Goal: Task Accomplishment & Management: Use online tool/utility

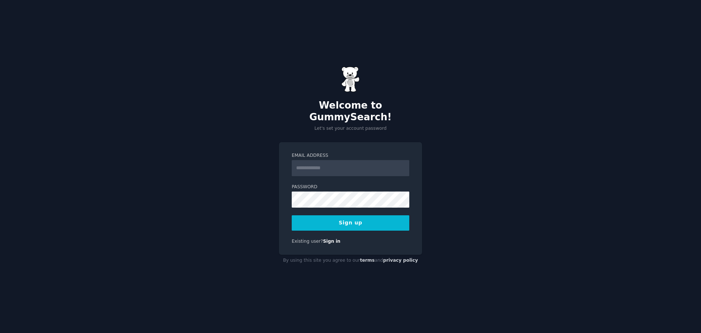
click at [362, 165] on input "Email Address" at bounding box center [351, 168] width 118 height 16
type input "**********"
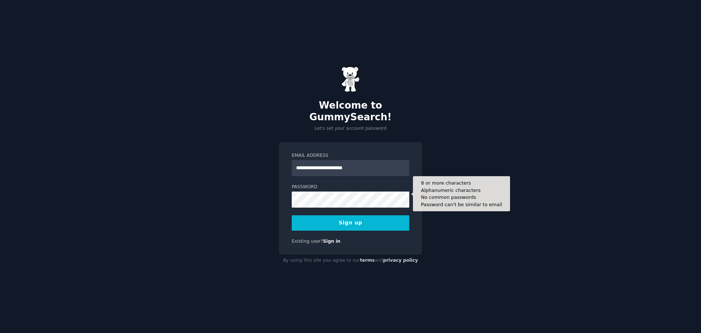
click at [379, 223] on button "Sign up" at bounding box center [351, 222] width 118 height 15
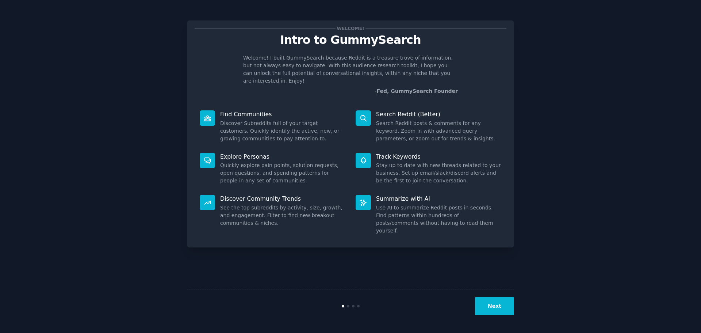
click at [500, 313] on button "Next" at bounding box center [494, 306] width 39 height 18
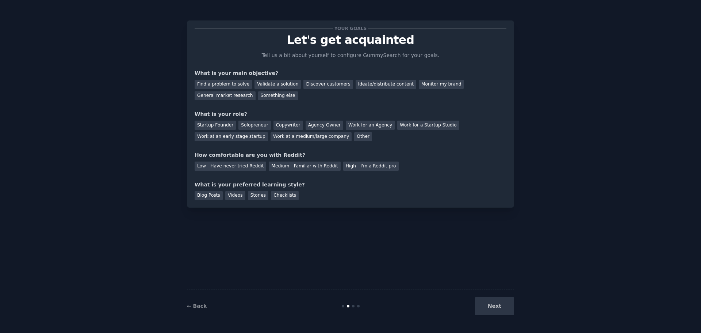
click at [500, 303] on div "Next" at bounding box center [459, 306] width 109 height 18
click at [270, 85] on div "Validate a solution" at bounding box center [278, 84] width 46 height 9
click at [239, 125] on div "Solopreneur" at bounding box center [255, 125] width 32 height 9
click at [284, 165] on div "Medium - Familiar with Reddit" at bounding box center [305, 165] width 72 height 9
click at [215, 200] on div "Your goals Let's get acquainted Tell us a bit about yourself to configure Gummy…" at bounding box center [350, 113] width 327 height 187
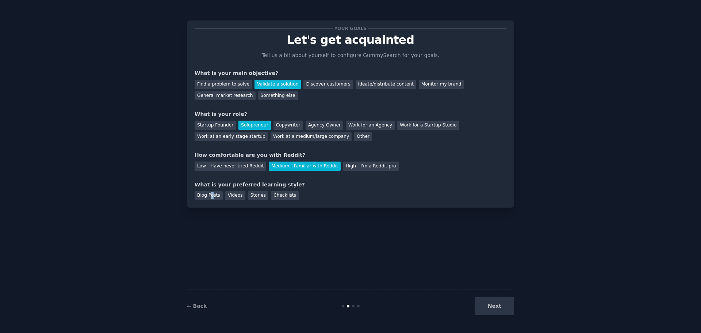
click at [211, 191] on div "Blog Posts Videos Stories Checklists" at bounding box center [351, 195] width 312 height 12
click at [206, 195] on div "Blog Posts" at bounding box center [209, 195] width 28 height 9
click at [495, 306] on button "Next" at bounding box center [494, 306] width 39 height 18
click at [495, 306] on div "Next" at bounding box center [459, 306] width 109 height 18
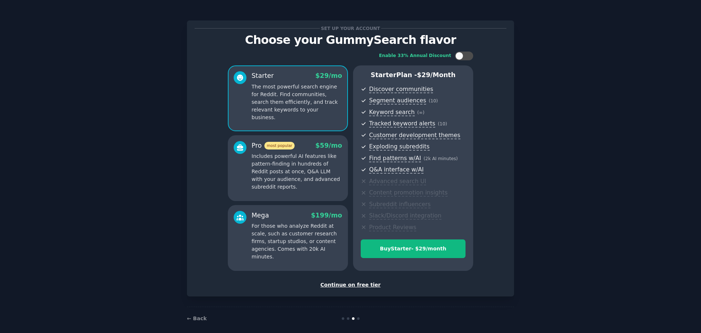
click at [362, 285] on div "Continue on free tier" at bounding box center [351, 285] width 312 height 8
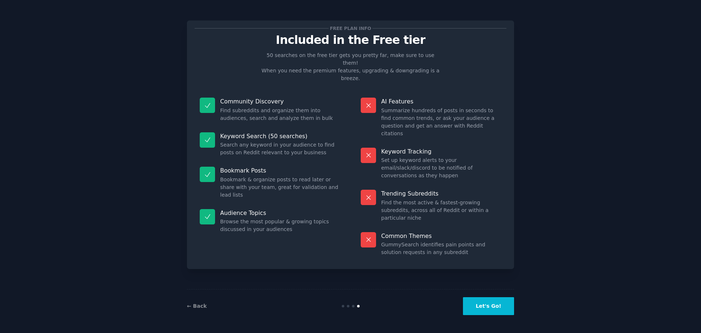
click at [487, 310] on button "Let's Go!" at bounding box center [488, 306] width 51 height 18
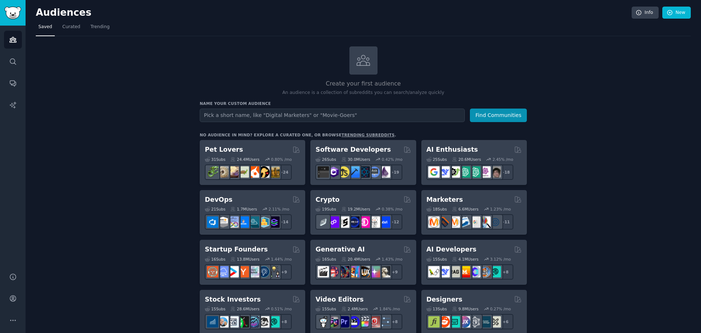
click at [342, 114] on input "text" at bounding box center [332, 116] width 265 height 14
type input "saas"
click at [505, 114] on button "Find Communities" at bounding box center [498, 116] width 57 height 14
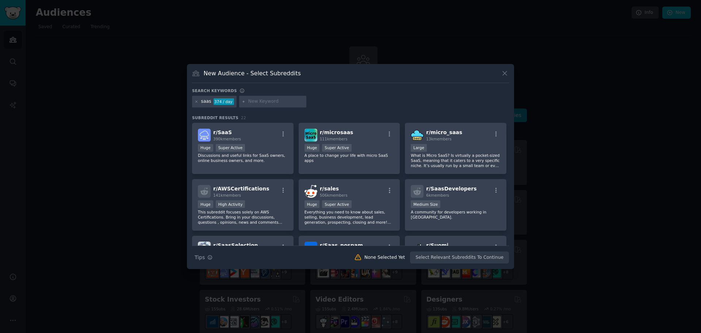
click at [262, 133] on div "r/ SaaS 390k members" at bounding box center [243, 135] width 90 height 13
click at [359, 152] on div "Huge Super Active" at bounding box center [350, 148] width 90 height 9
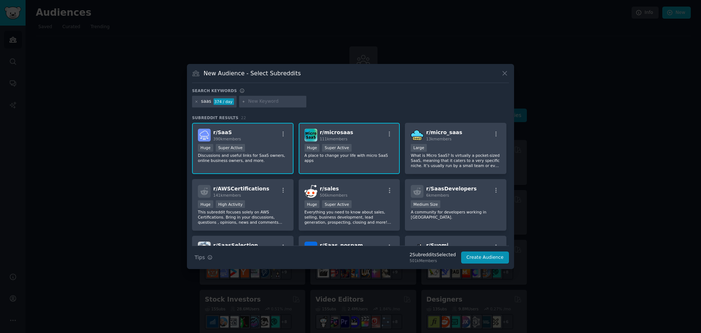
click at [489, 255] on button "Create Audience" at bounding box center [485, 257] width 48 height 12
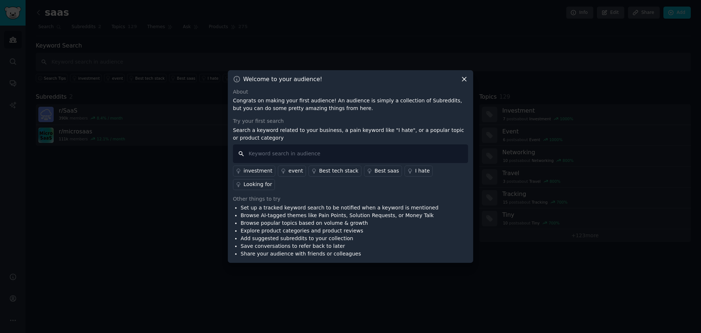
click at [322, 163] on input "text" at bounding box center [350, 153] width 235 height 19
type input "i need"
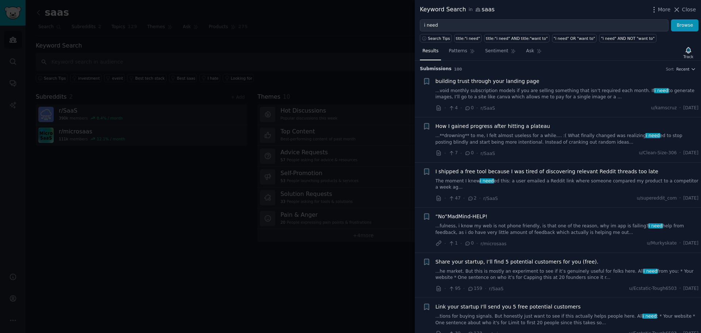
drag, startPoint x: 441, startPoint y: 20, endPoint x: 350, endPoint y: 14, distance: 91.2
click at [350, 14] on div "Keyword Search in saas More Close i need Browse Search Tips title:"i need" titl…" at bounding box center [350, 166] width 701 height 333
click at [671, 19] on button "Browse" at bounding box center [684, 25] width 27 height 12
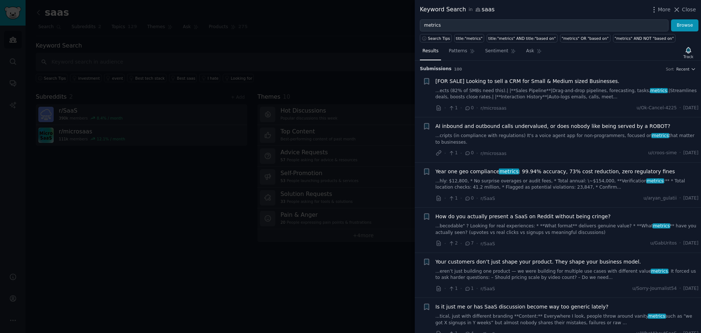
click at [461, 24] on input "metrics" at bounding box center [544, 25] width 249 height 12
type input "churn"
click at [671, 19] on button "Browse" at bounding box center [684, 25] width 27 height 12
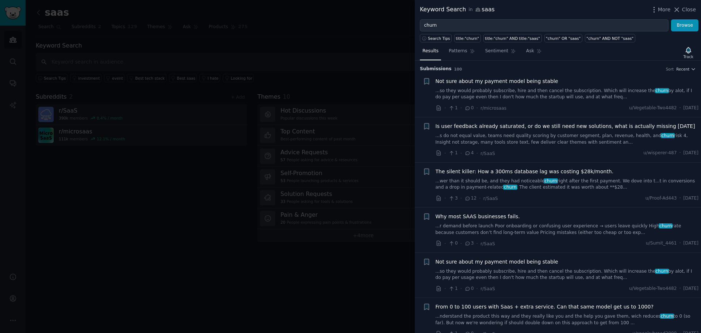
click at [490, 219] on span "Why most SAAS businesses fails." at bounding box center [478, 217] width 84 height 8
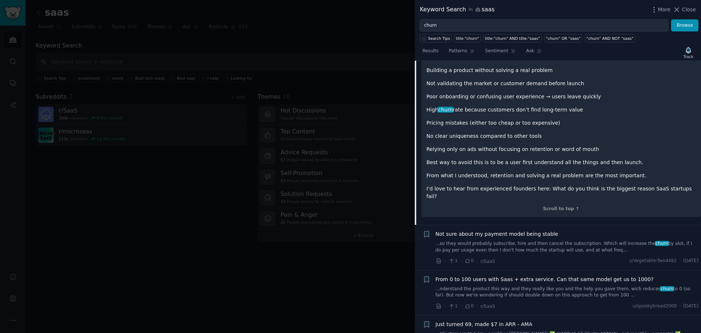
scroll to position [256, 0]
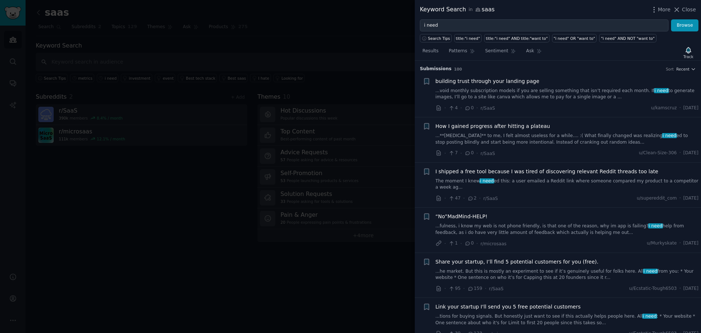
click at [43, 152] on div at bounding box center [350, 166] width 701 height 333
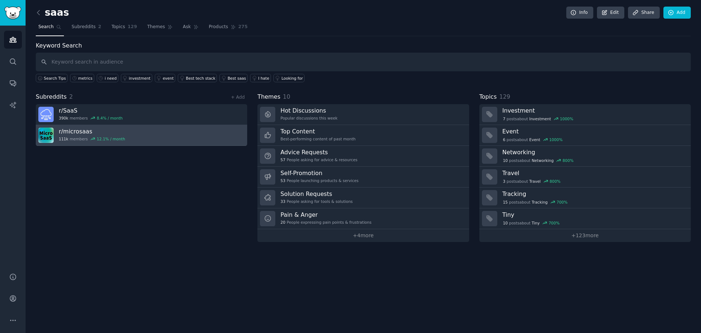
click at [142, 138] on link "r/ microsaas 111k members 12.1 % / month" at bounding box center [142, 135] width 212 height 21
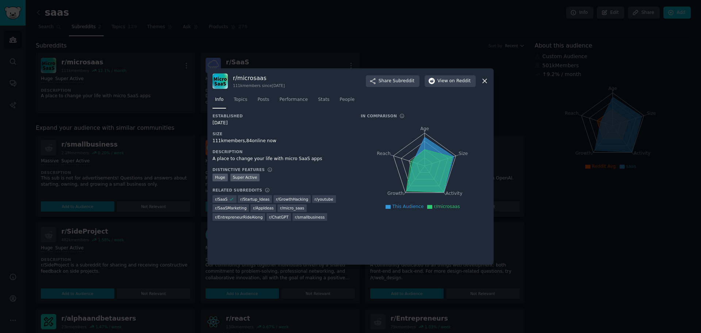
click at [486, 79] on icon at bounding box center [485, 81] width 8 height 8
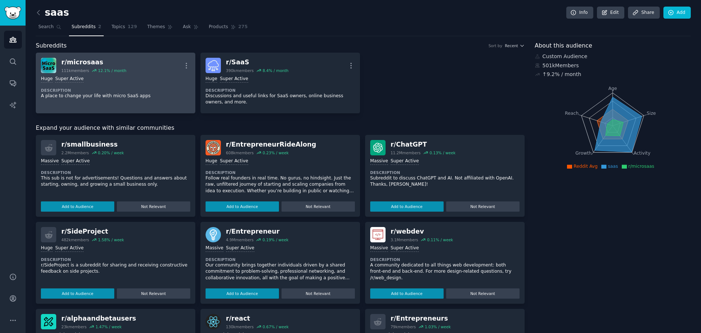
click at [121, 82] on div "Huge Super Active" at bounding box center [115, 79] width 149 height 7
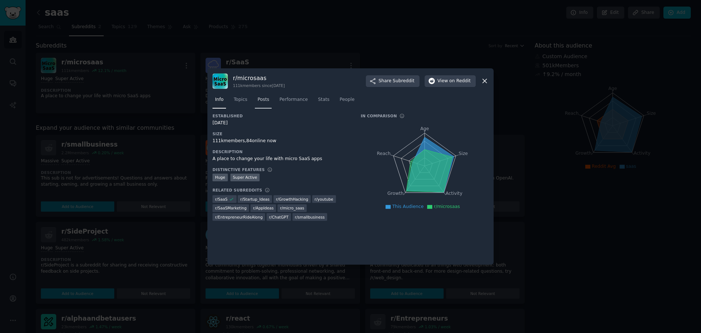
click at [266, 106] on link "Posts" at bounding box center [263, 101] width 17 height 15
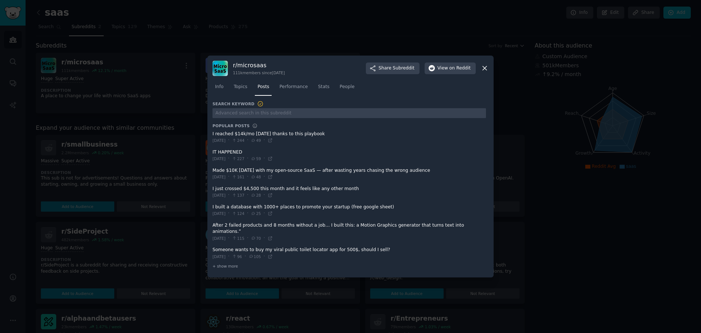
click at [303, 138] on span at bounding box center [350, 137] width 274 height 18
click at [273, 137] on span at bounding box center [350, 137] width 274 height 18
click at [273, 143] on icon at bounding box center [270, 140] width 5 height 5
click at [273, 197] on icon at bounding box center [270, 195] width 5 height 5
